Goal: Information Seeking & Learning: Learn about a topic

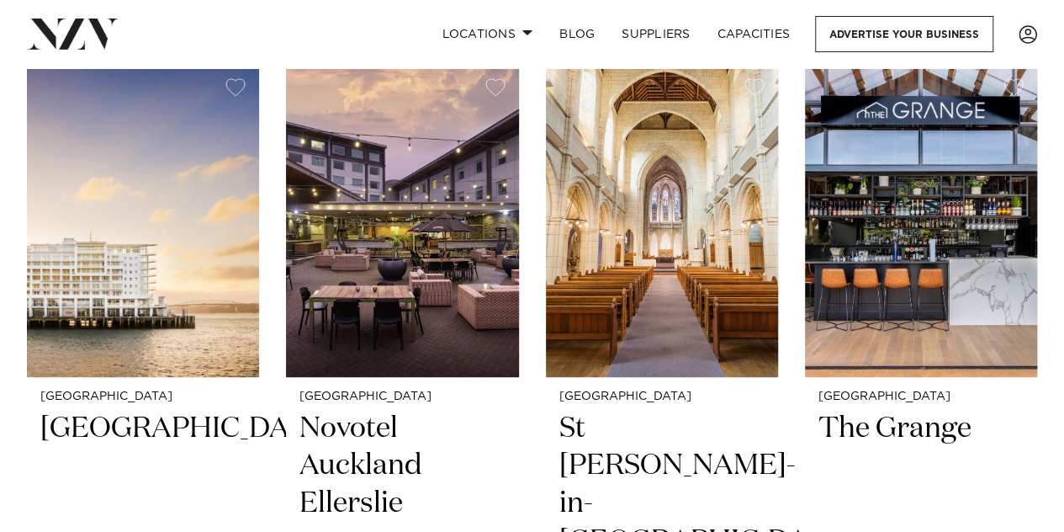
scroll to position [387, 0]
click at [629, 443] on h2 "St [PERSON_NAME]-in-[GEOGRAPHIC_DATA]" at bounding box center [661, 484] width 205 height 151
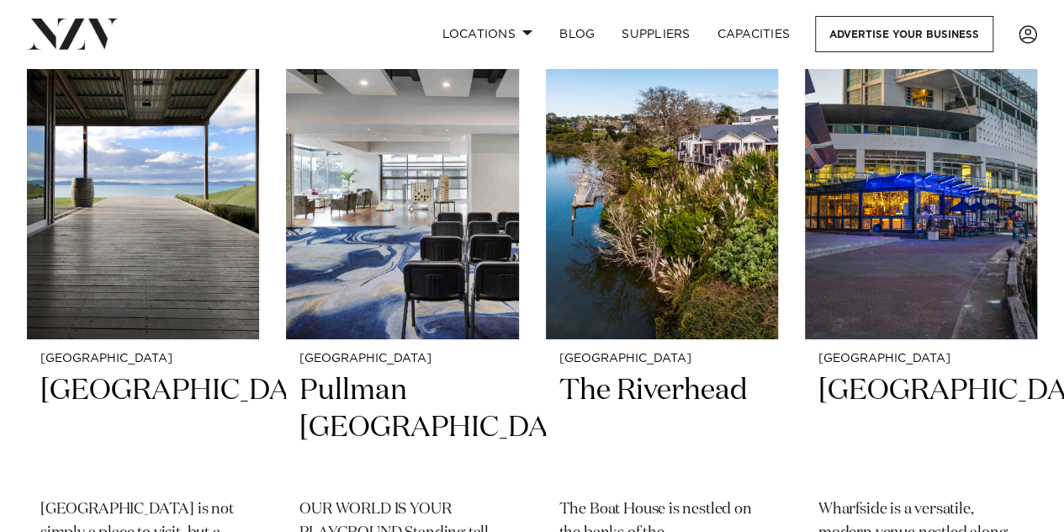
scroll to position [3165, 0]
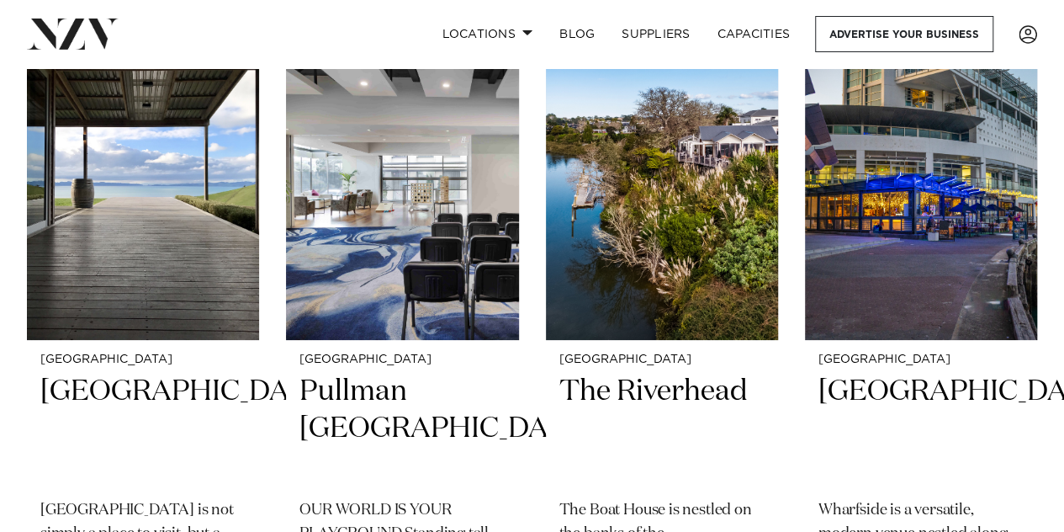
click at [80, 381] on h2 "[GEOGRAPHIC_DATA]" at bounding box center [142, 430] width 205 height 114
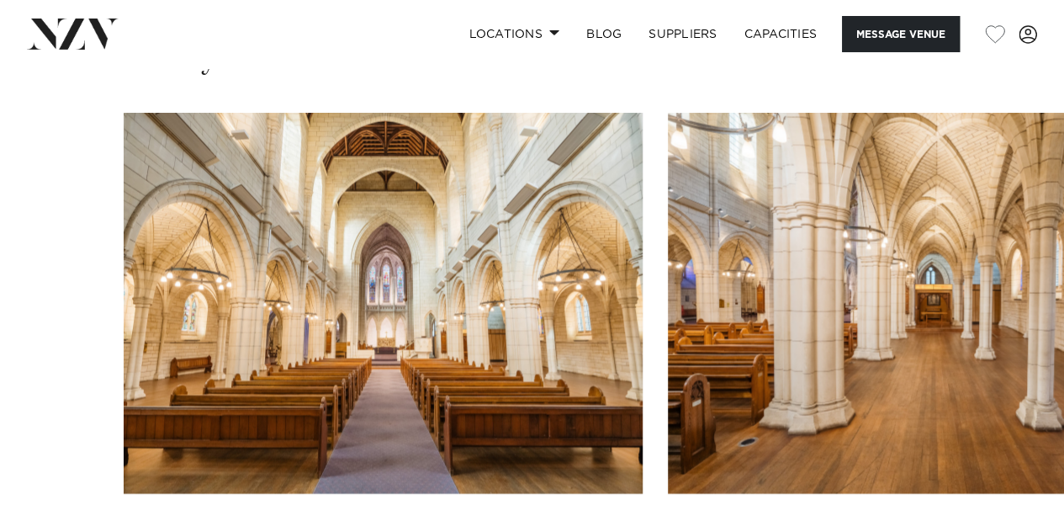
scroll to position [1601, 0]
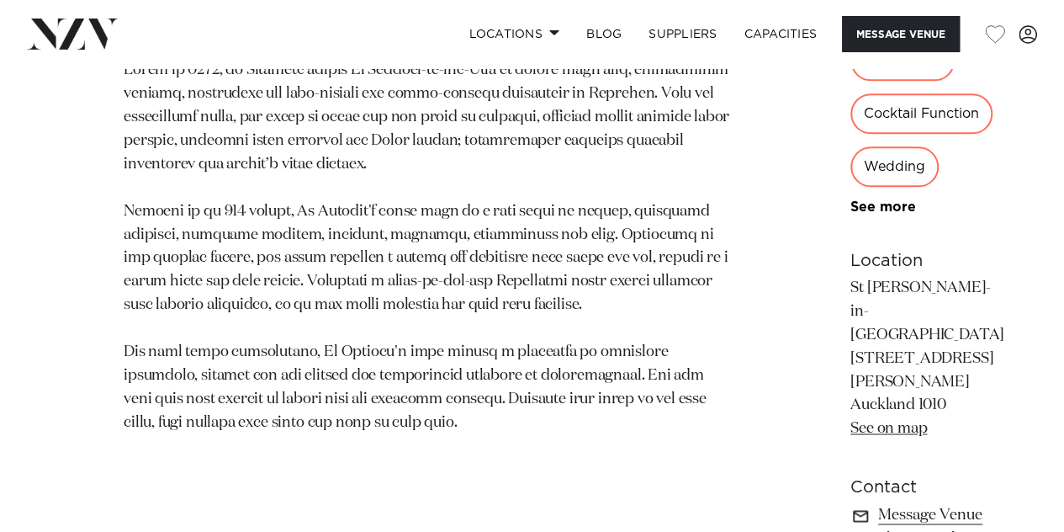
scroll to position [997, 0]
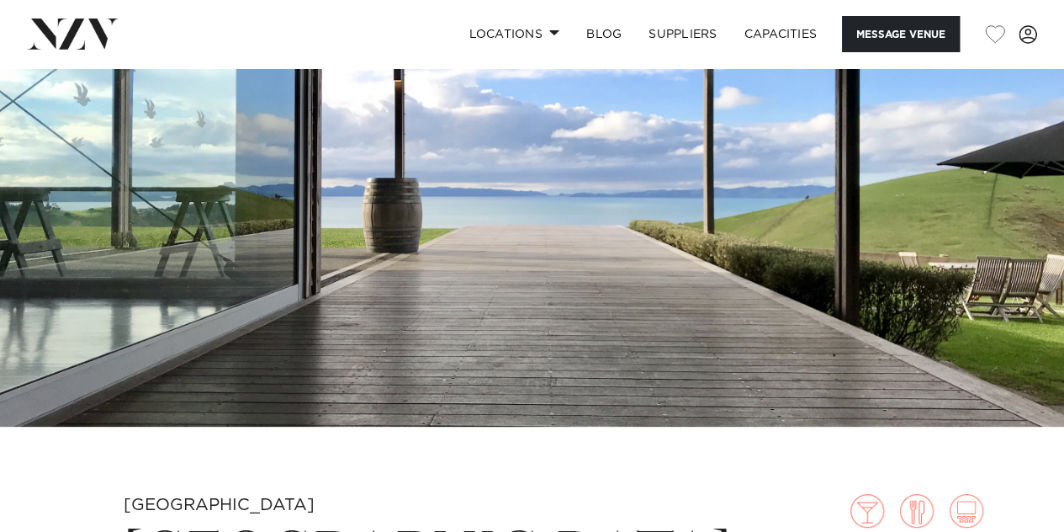
scroll to position [117, 0]
